Goal: Task Accomplishment & Management: Use online tool/utility

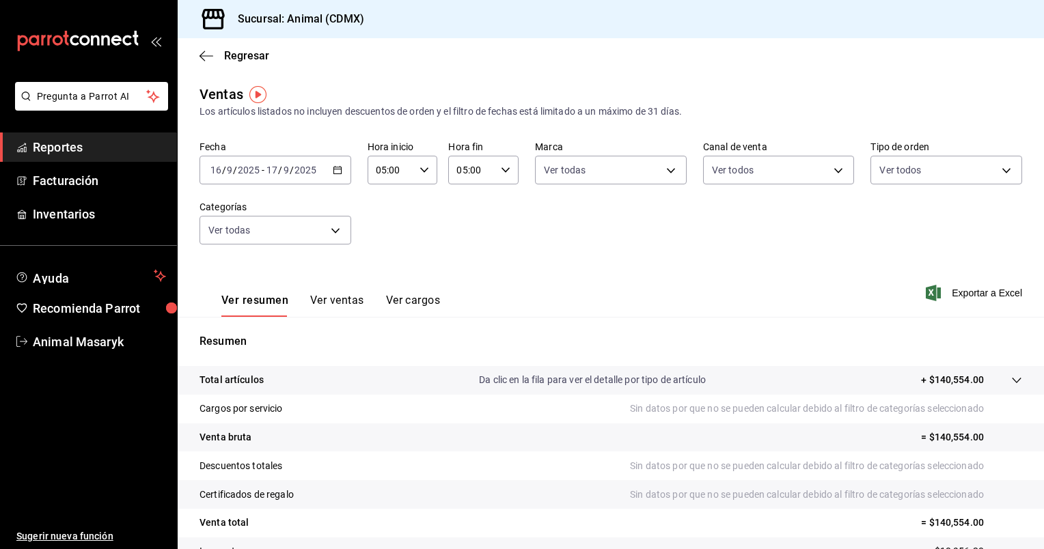
click at [333, 174] on icon "button" at bounding box center [338, 170] width 10 height 10
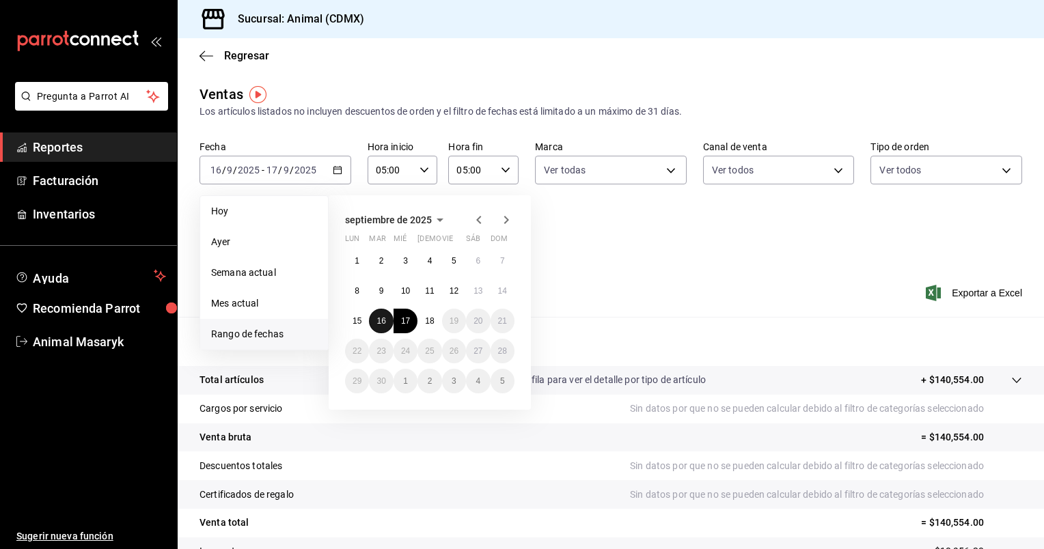
click at [384, 322] on abbr "16" at bounding box center [380, 321] width 9 height 10
click at [402, 322] on abbr "17" at bounding box center [405, 321] width 9 height 10
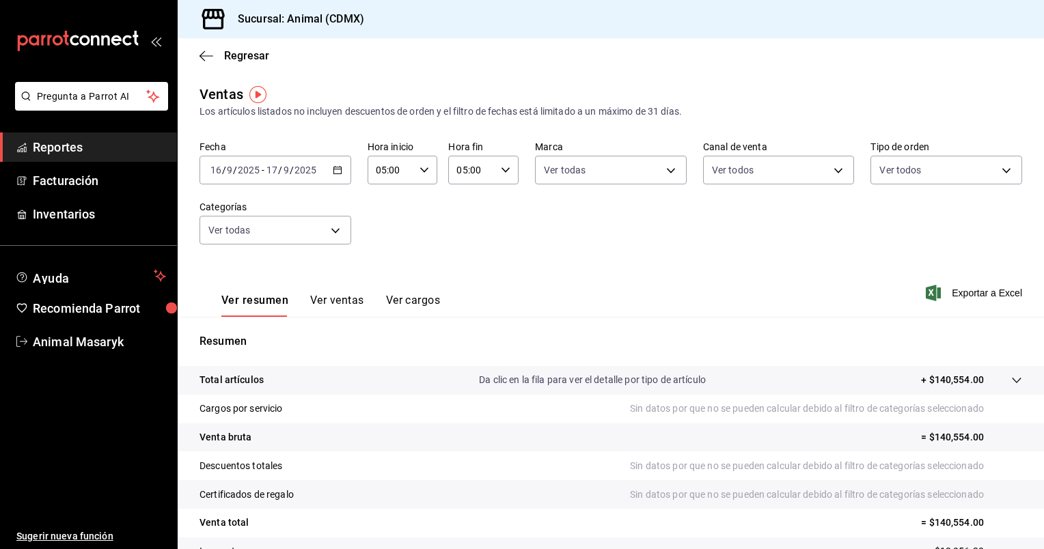
click at [342, 167] on div "[DATE] [DATE] - [DATE] [DATE]" at bounding box center [275, 170] width 152 height 29
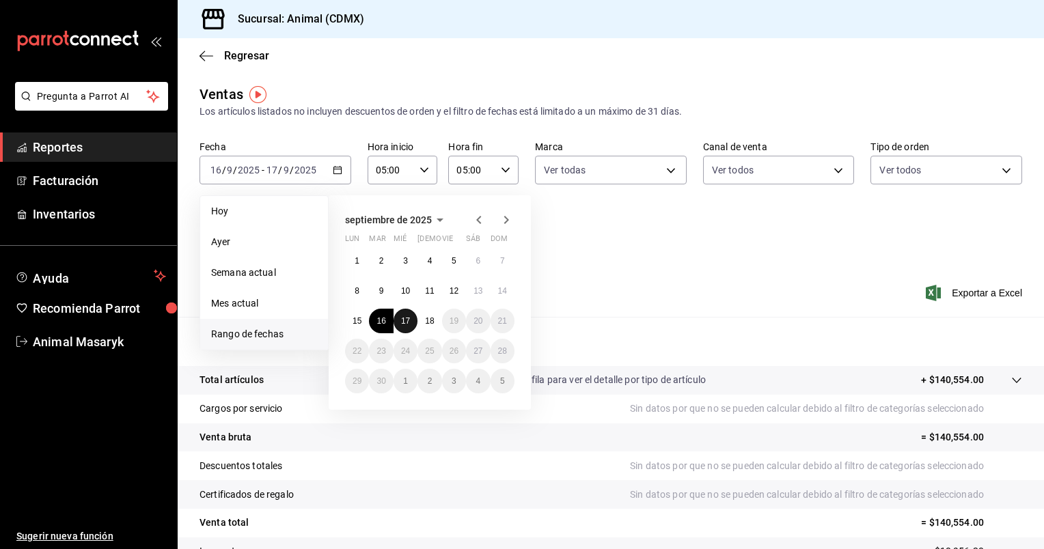
click at [402, 317] on abbr "17" at bounding box center [405, 321] width 9 height 10
click at [426, 320] on abbr "18" at bounding box center [429, 321] width 9 height 10
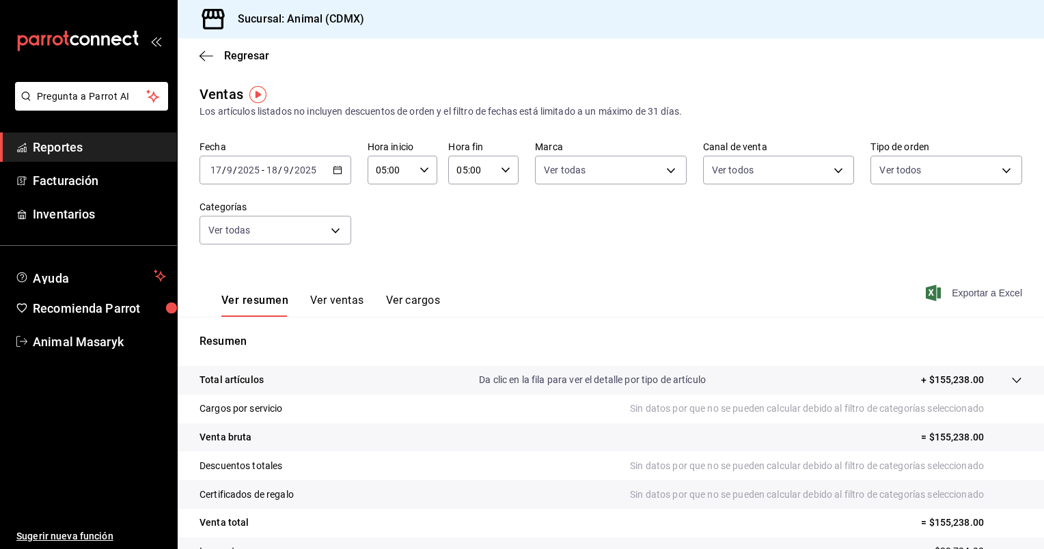
click at [983, 298] on span "Exportar a Excel" at bounding box center [975, 293] width 94 height 16
click at [333, 172] on icon "button" at bounding box center [338, 170] width 10 height 10
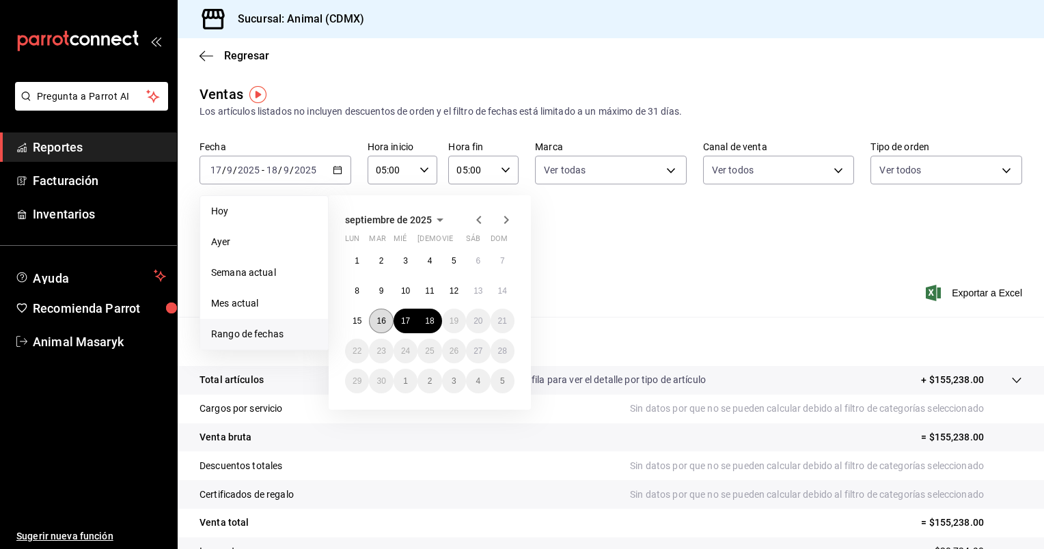
click at [376, 320] on abbr "16" at bounding box center [380, 321] width 9 height 10
click at [406, 313] on button "17" at bounding box center [405, 321] width 24 height 25
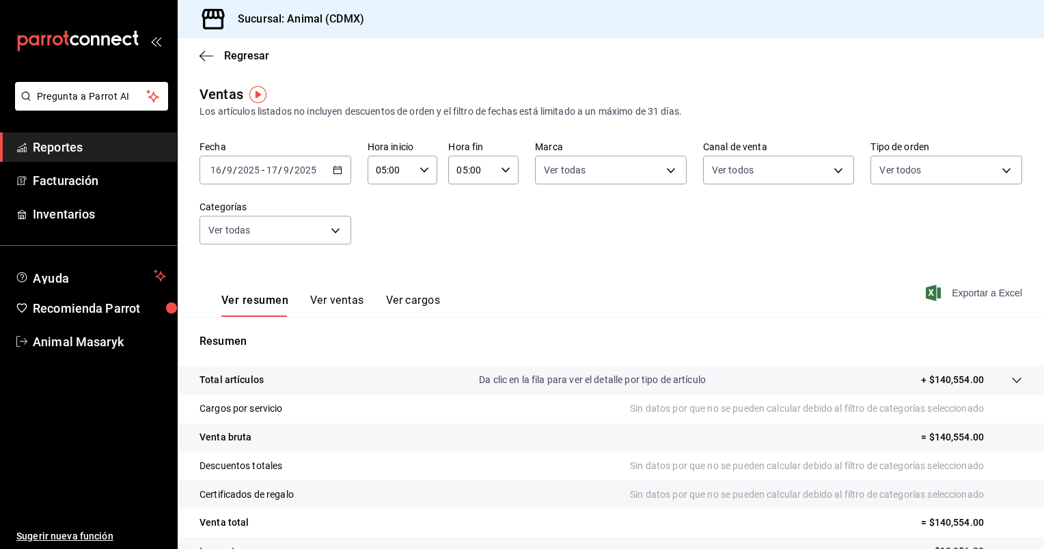
click at [965, 293] on span "Exportar a Excel" at bounding box center [975, 293] width 94 height 16
